Goal: Task Accomplishment & Management: Manage account settings

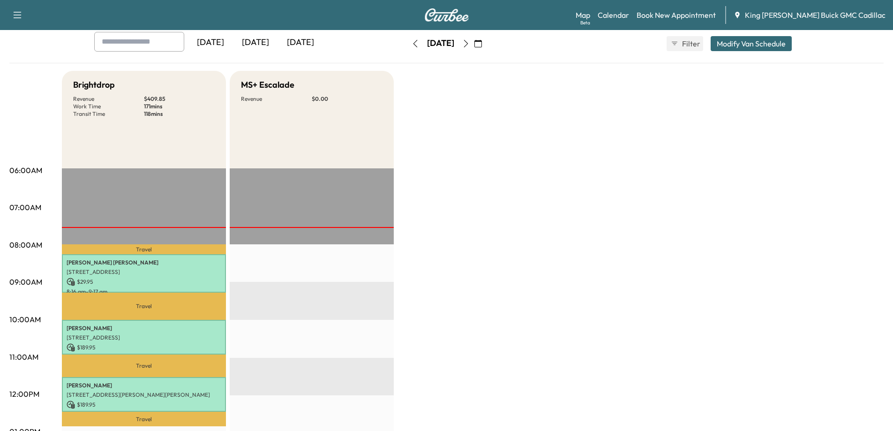
scroll to position [47, 0]
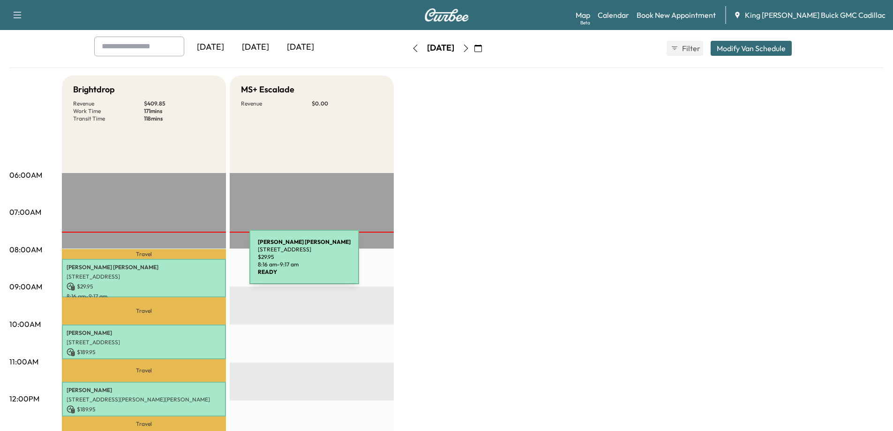
click at [179, 263] on p "[PERSON_NAME]" at bounding box center [144, 266] width 155 height 7
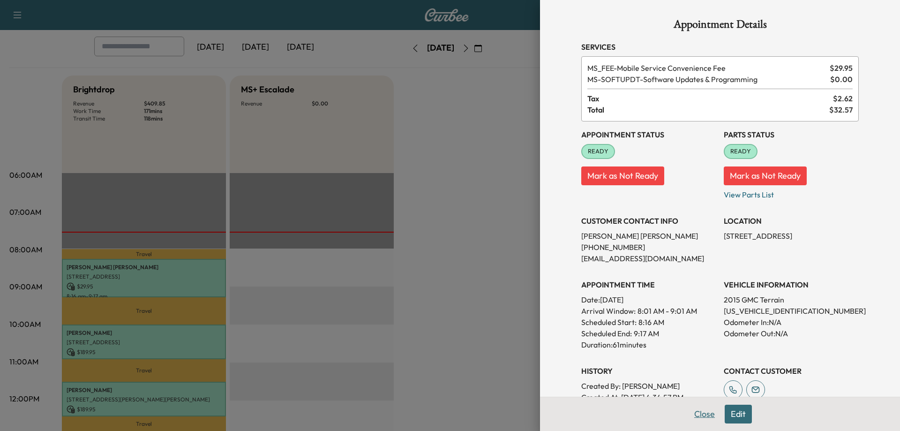
click at [691, 410] on button "Close" at bounding box center [704, 414] width 33 height 19
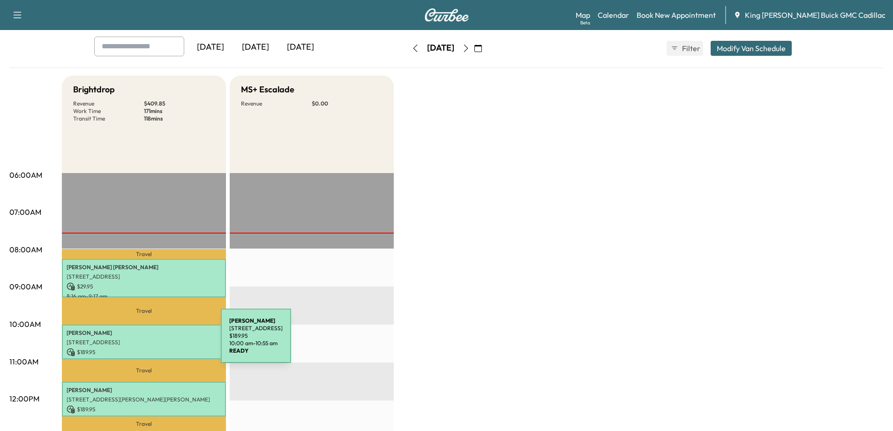
click at [150, 341] on p "[STREET_ADDRESS]" at bounding box center [144, 341] width 155 height 7
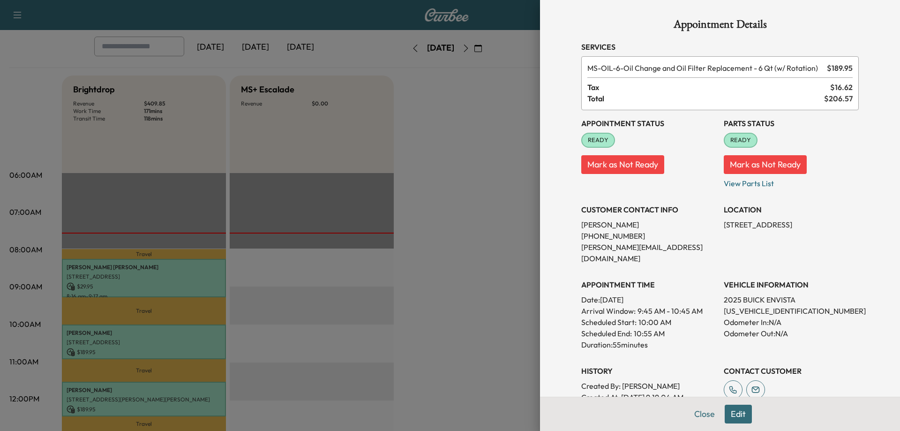
click at [465, 190] on div at bounding box center [450, 215] width 900 height 431
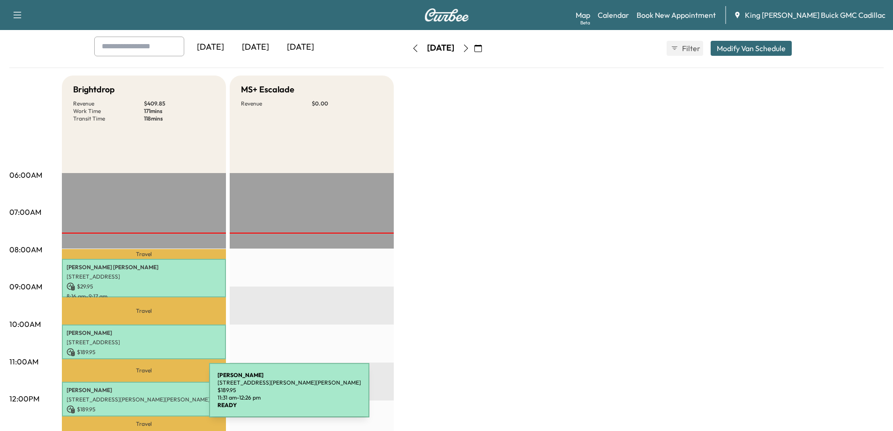
click at [139, 396] on p "[STREET_ADDRESS][PERSON_NAME][PERSON_NAME]" at bounding box center [144, 399] width 155 height 7
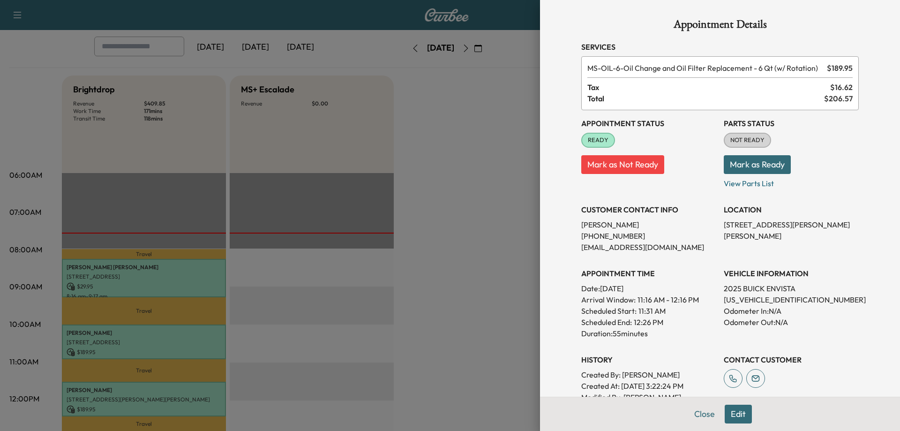
click at [472, 198] on div at bounding box center [450, 215] width 900 height 431
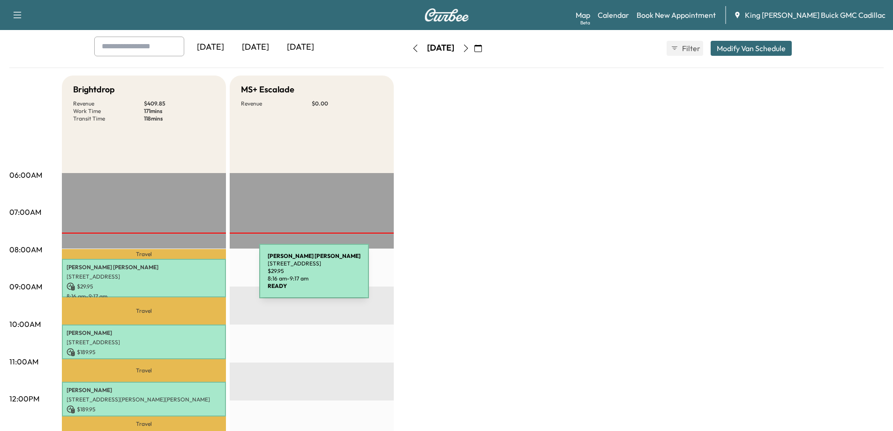
click at [177, 277] on p "[STREET_ADDRESS]" at bounding box center [144, 276] width 155 height 7
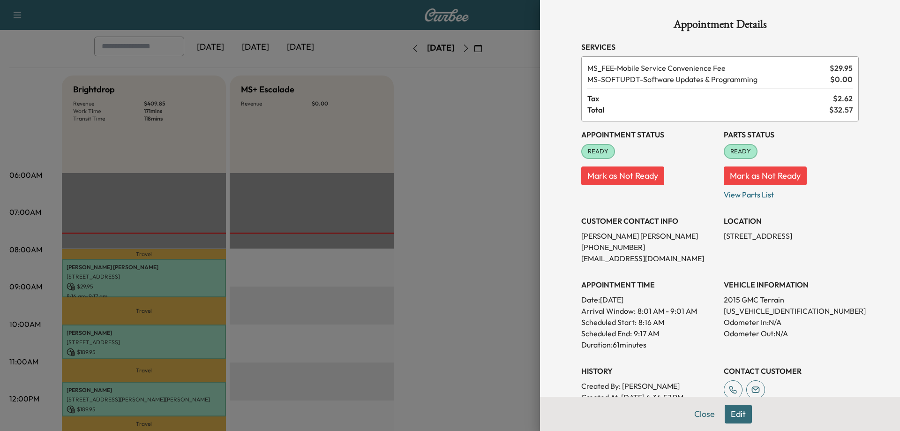
click at [488, 188] on div at bounding box center [450, 215] width 900 height 431
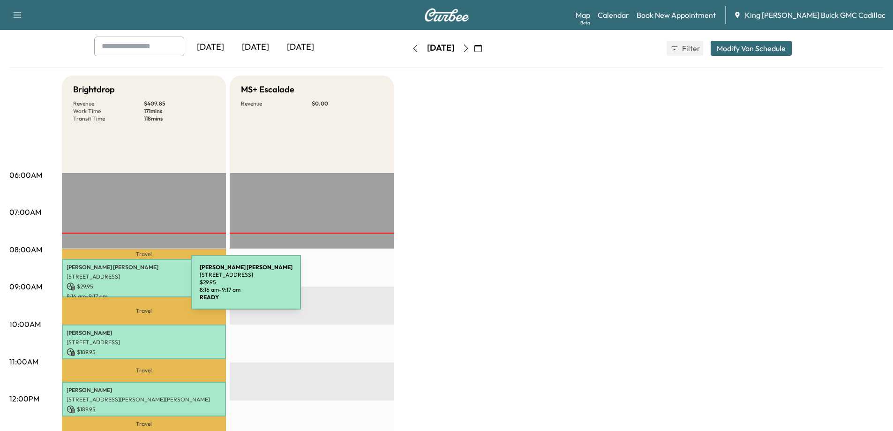
click at [121, 288] on p "$ 29.95" at bounding box center [144, 286] width 155 height 8
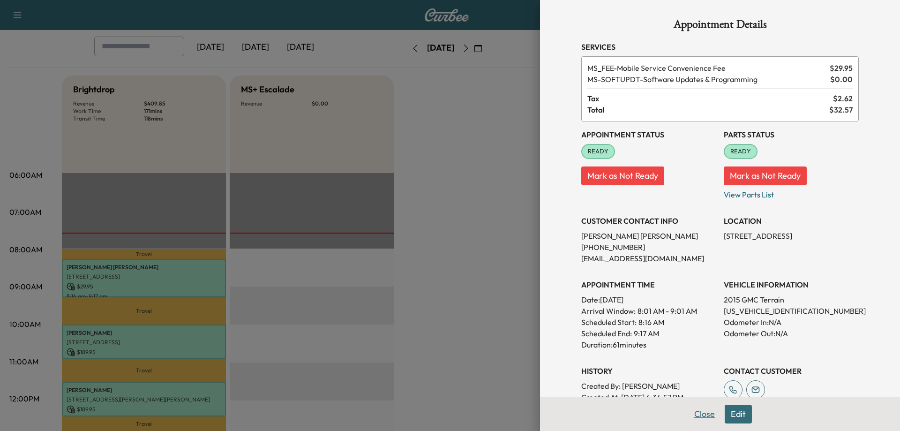
click at [692, 410] on button "Close" at bounding box center [704, 414] width 33 height 19
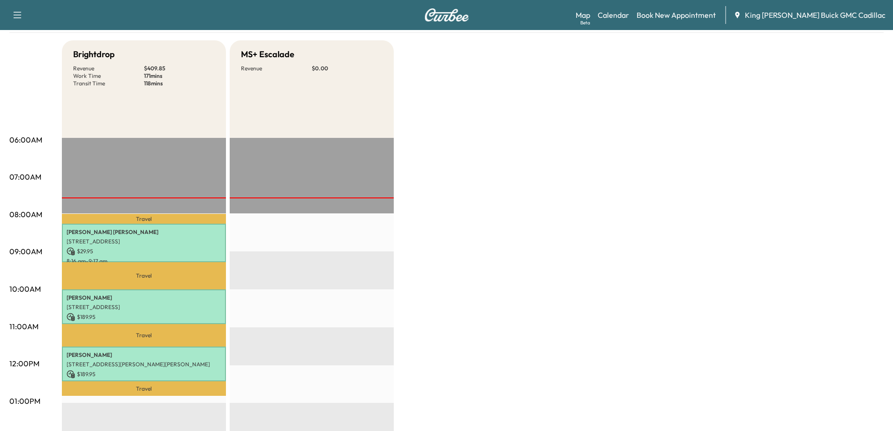
scroll to position [187, 0]
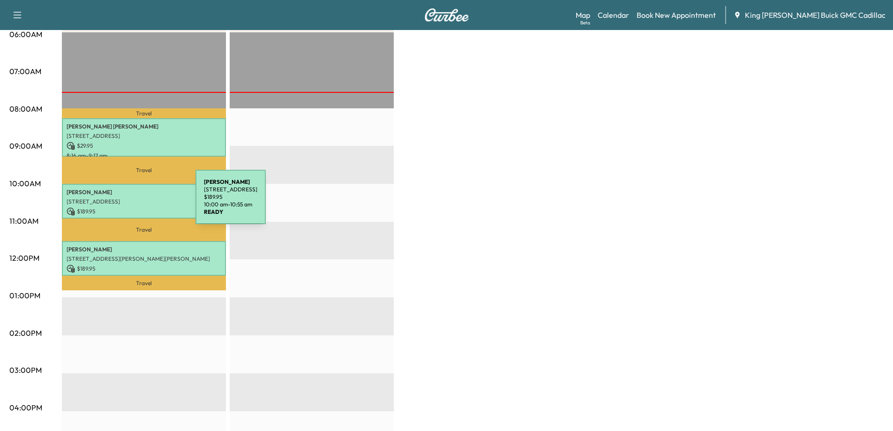
click at [125, 202] on p "[STREET_ADDRESS]" at bounding box center [144, 201] width 155 height 7
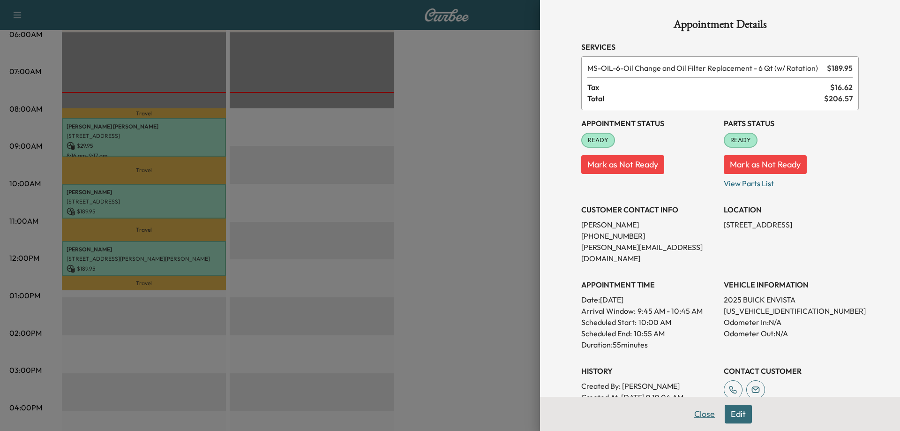
click at [691, 408] on button "Close" at bounding box center [704, 414] width 33 height 19
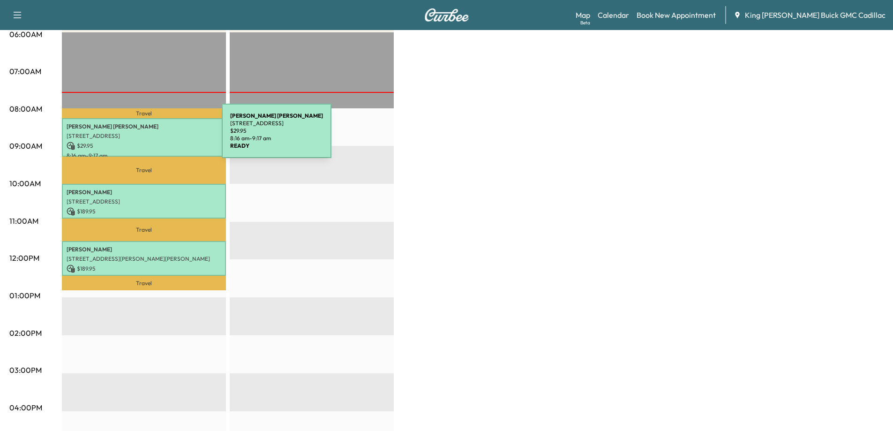
click at [151, 136] on p "[STREET_ADDRESS]" at bounding box center [144, 135] width 155 height 7
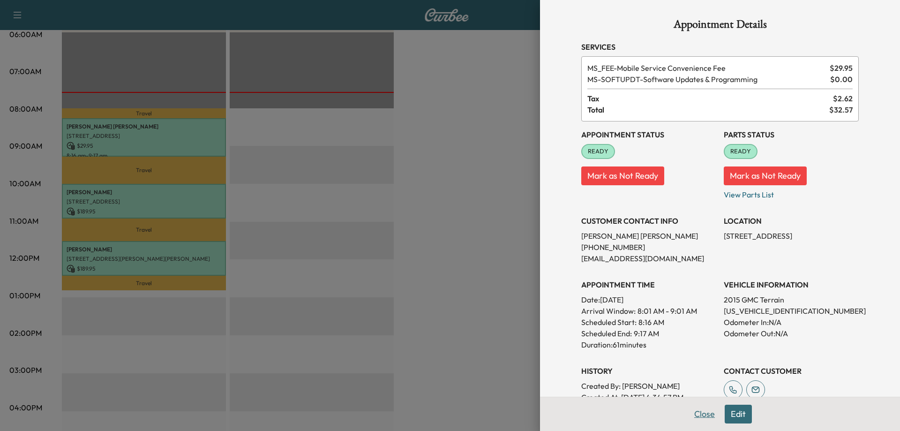
click at [700, 415] on button "Close" at bounding box center [704, 414] width 33 height 19
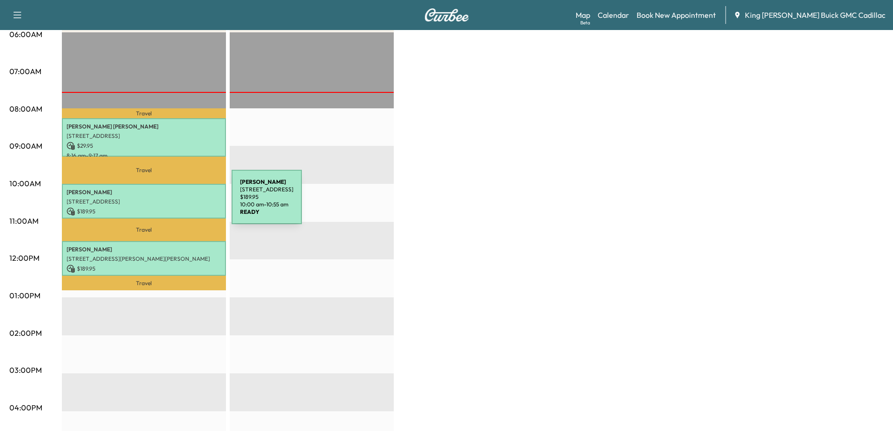
click at [161, 202] on p "[STREET_ADDRESS]" at bounding box center [144, 201] width 155 height 7
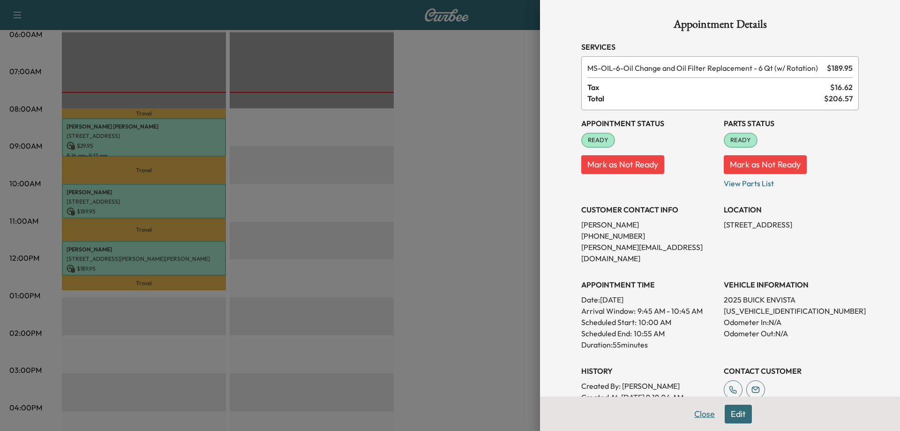
click at [694, 411] on button "Close" at bounding box center [704, 414] width 33 height 19
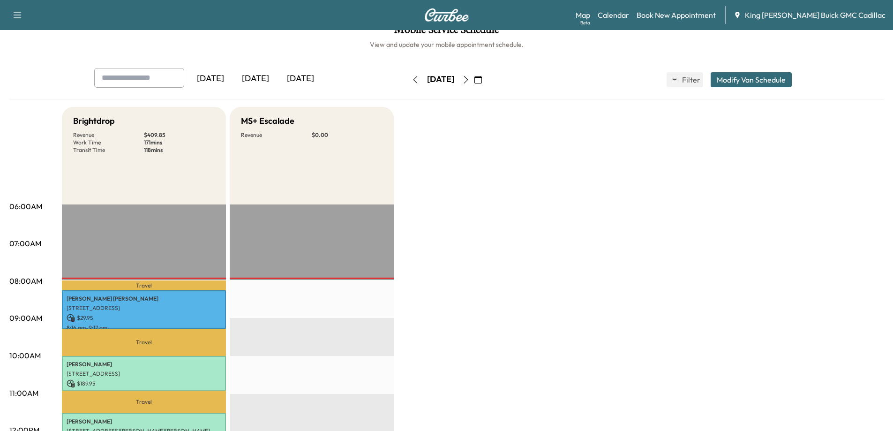
scroll to position [0, 0]
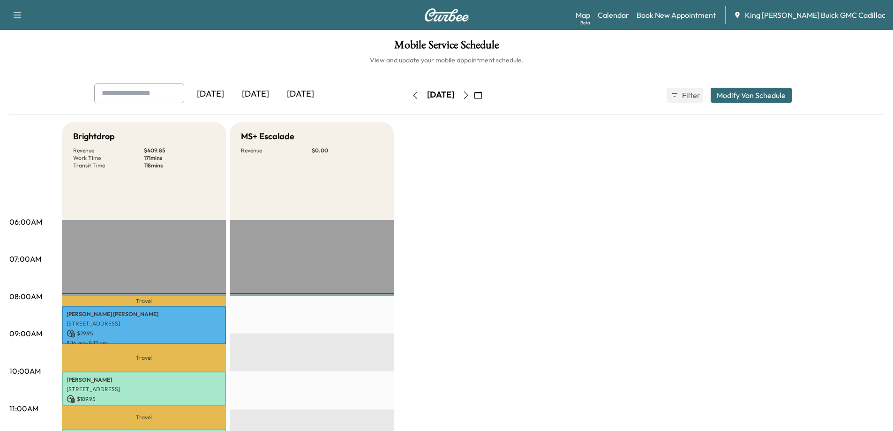
click at [470, 96] on icon "button" at bounding box center [465, 94] width 7 height 7
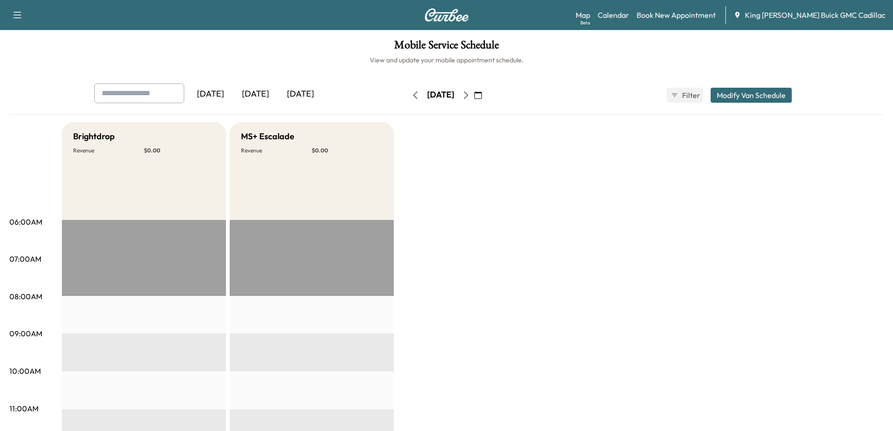
click at [261, 92] on div "[DATE]" at bounding box center [255, 94] width 45 height 22
